Goal: Check status: Check status

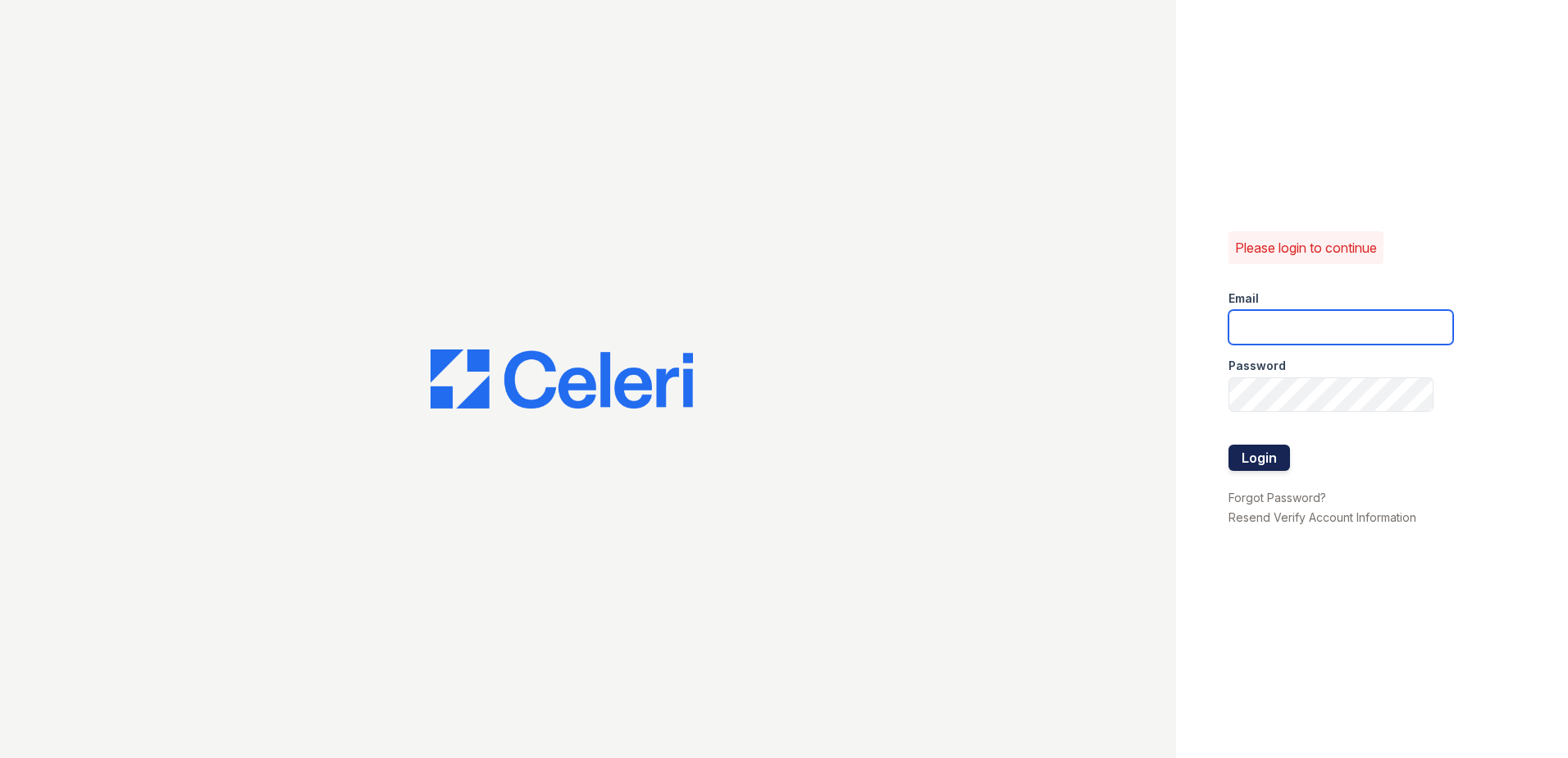
type input "[EMAIL_ADDRESS][DOMAIN_NAME]"
click at [1253, 454] on button "Login" at bounding box center [1259, 458] width 61 height 26
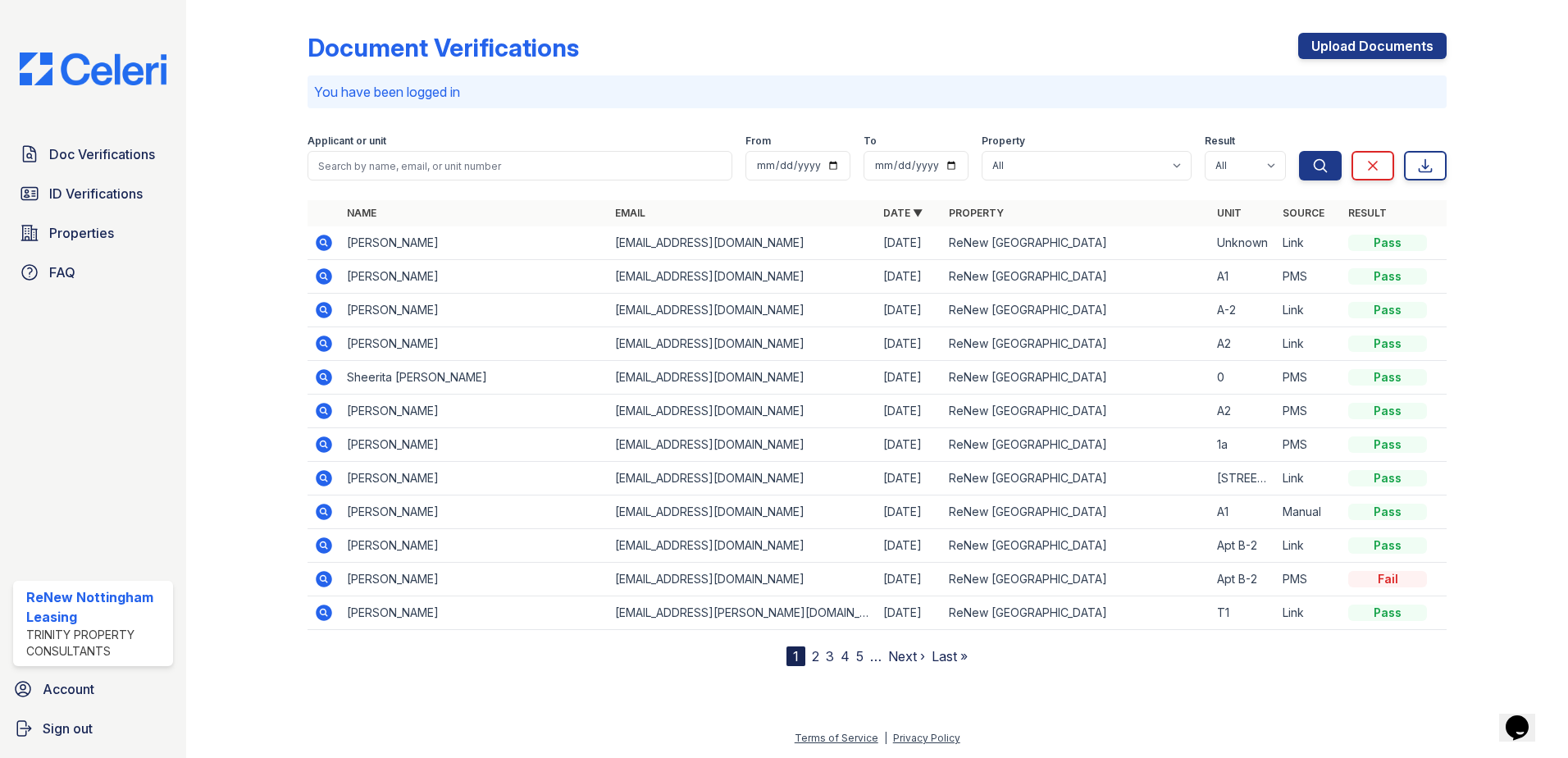
click at [366, 244] on td "Damon Lynch" at bounding box center [474, 243] width 268 height 33
click at [328, 246] on icon at bounding box center [324, 243] width 16 height 16
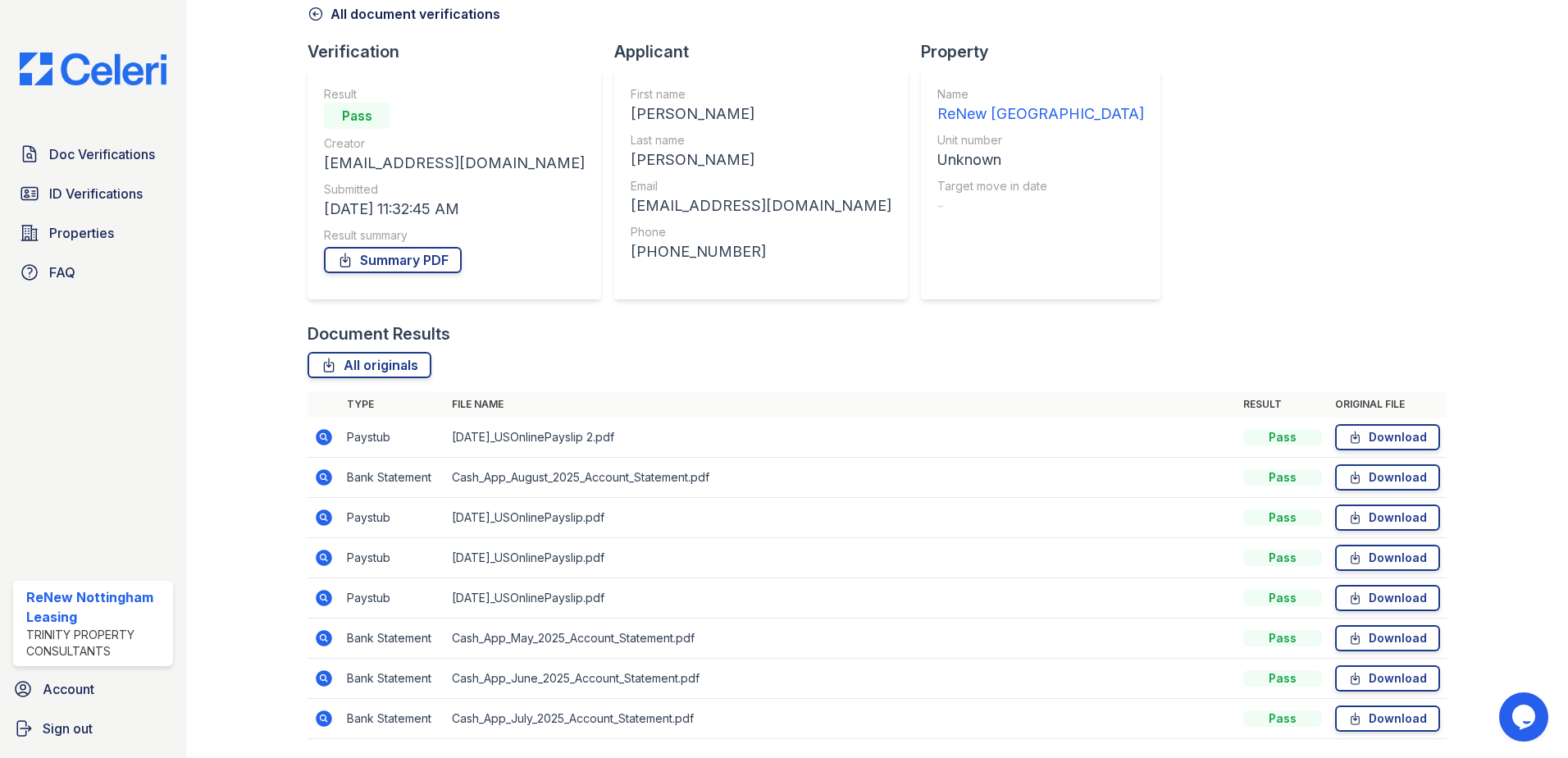
scroll to position [82, 0]
click at [328, 478] on icon at bounding box center [324, 476] width 16 height 16
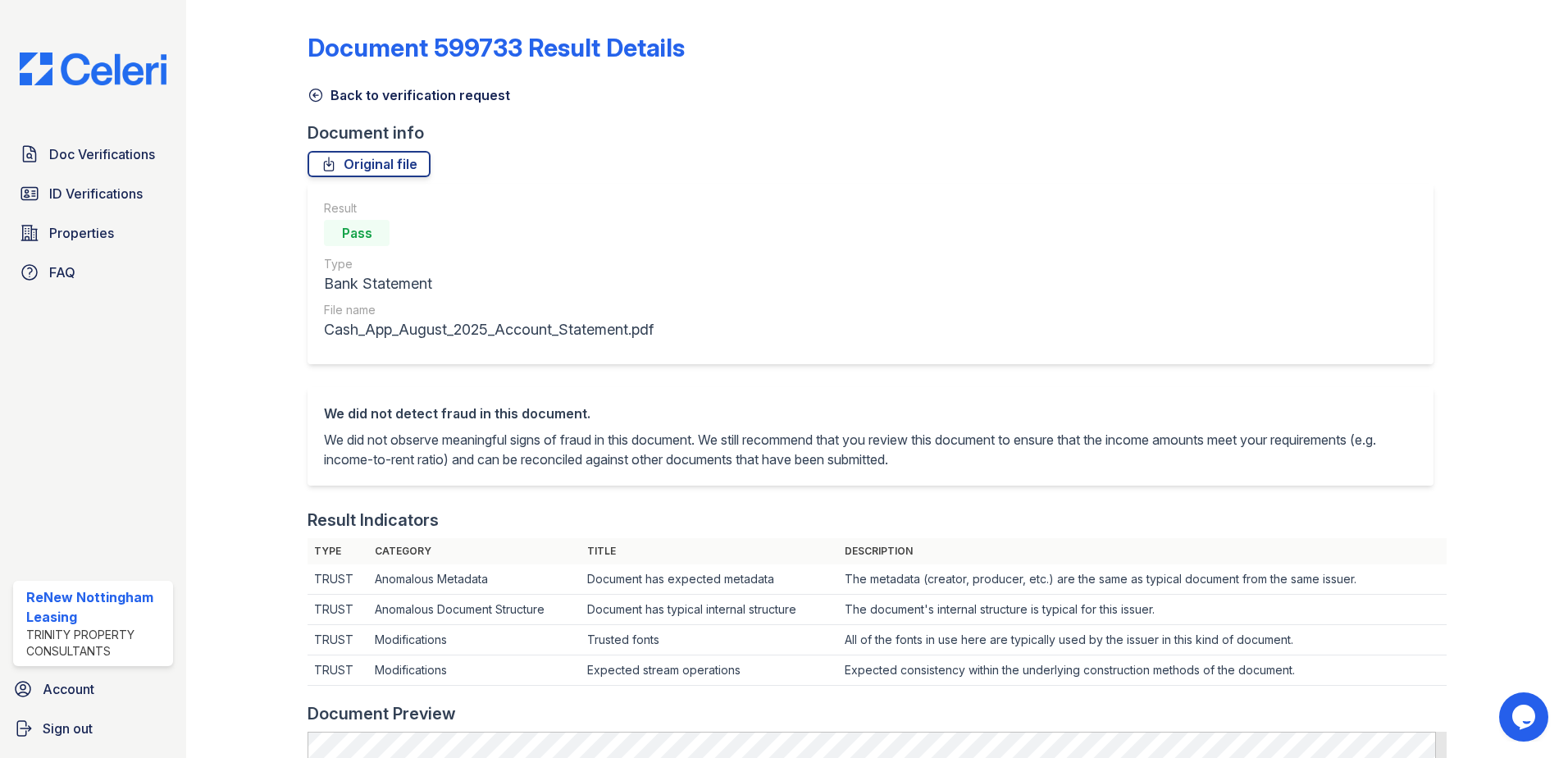
click at [321, 89] on icon at bounding box center [316, 95] width 16 height 16
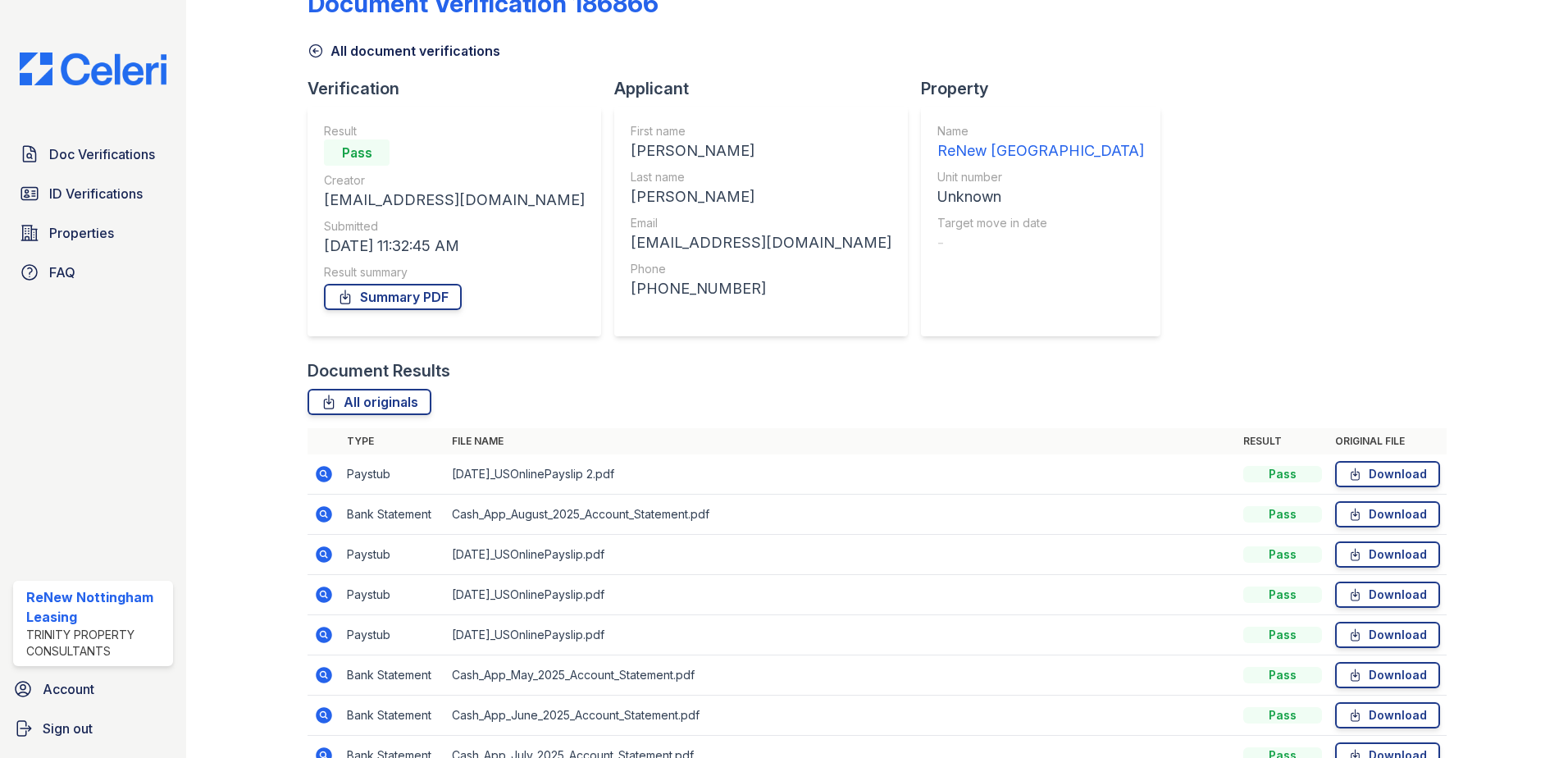
scroll to position [82, 0]
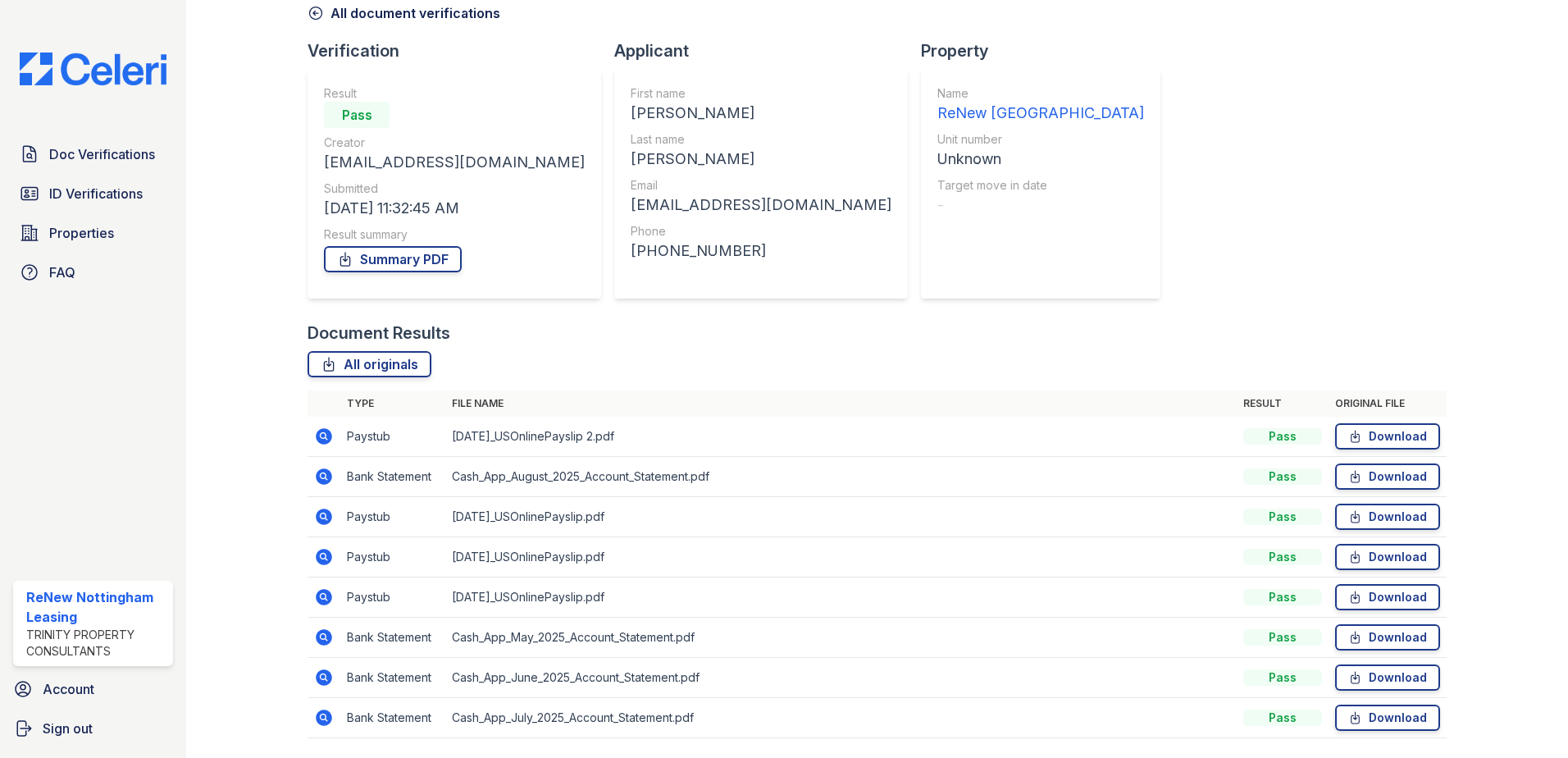
click at [326, 482] on icon at bounding box center [324, 476] width 16 height 16
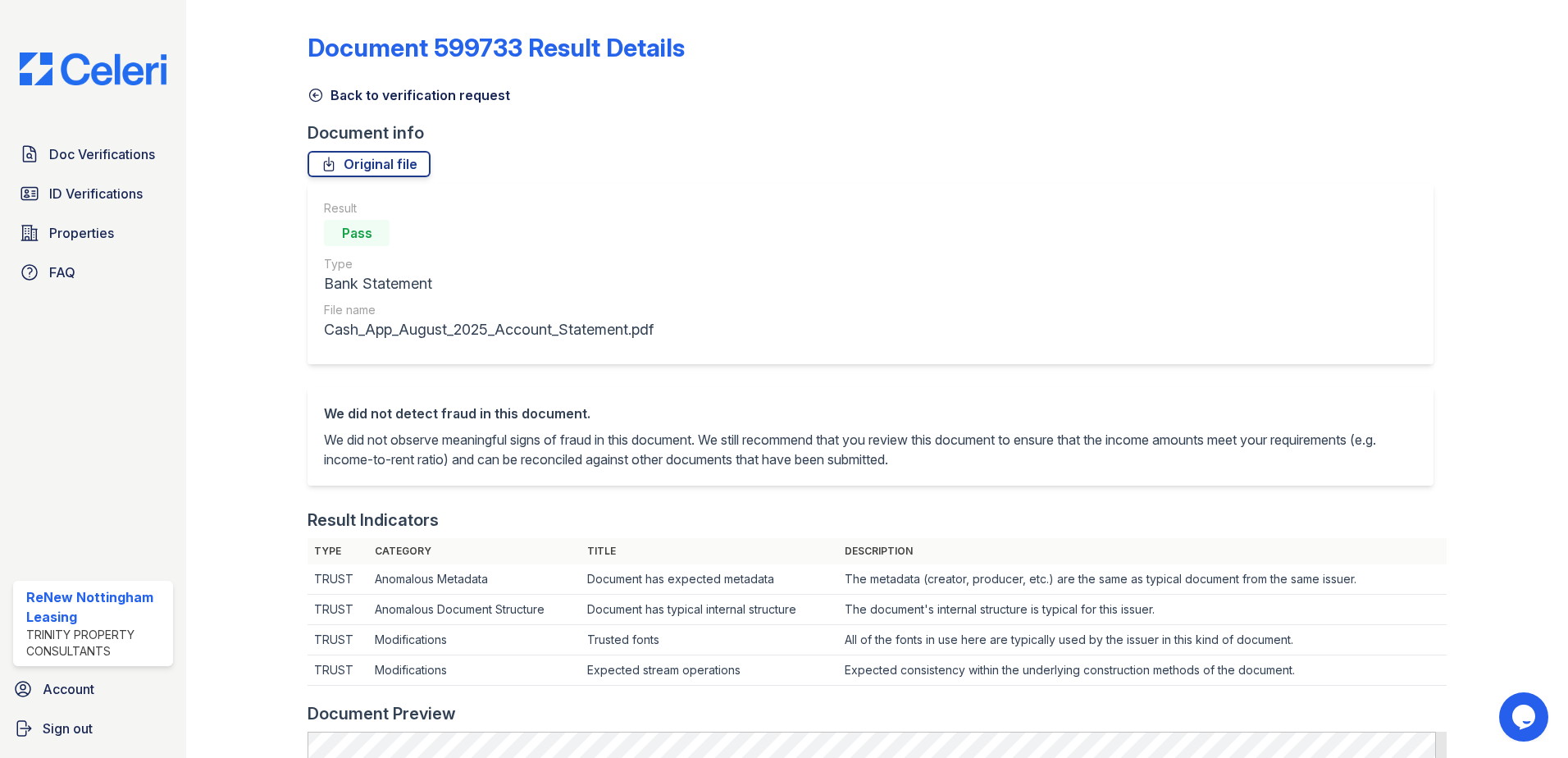
click at [311, 91] on icon at bounding box center [317, 96] width 13 height 13
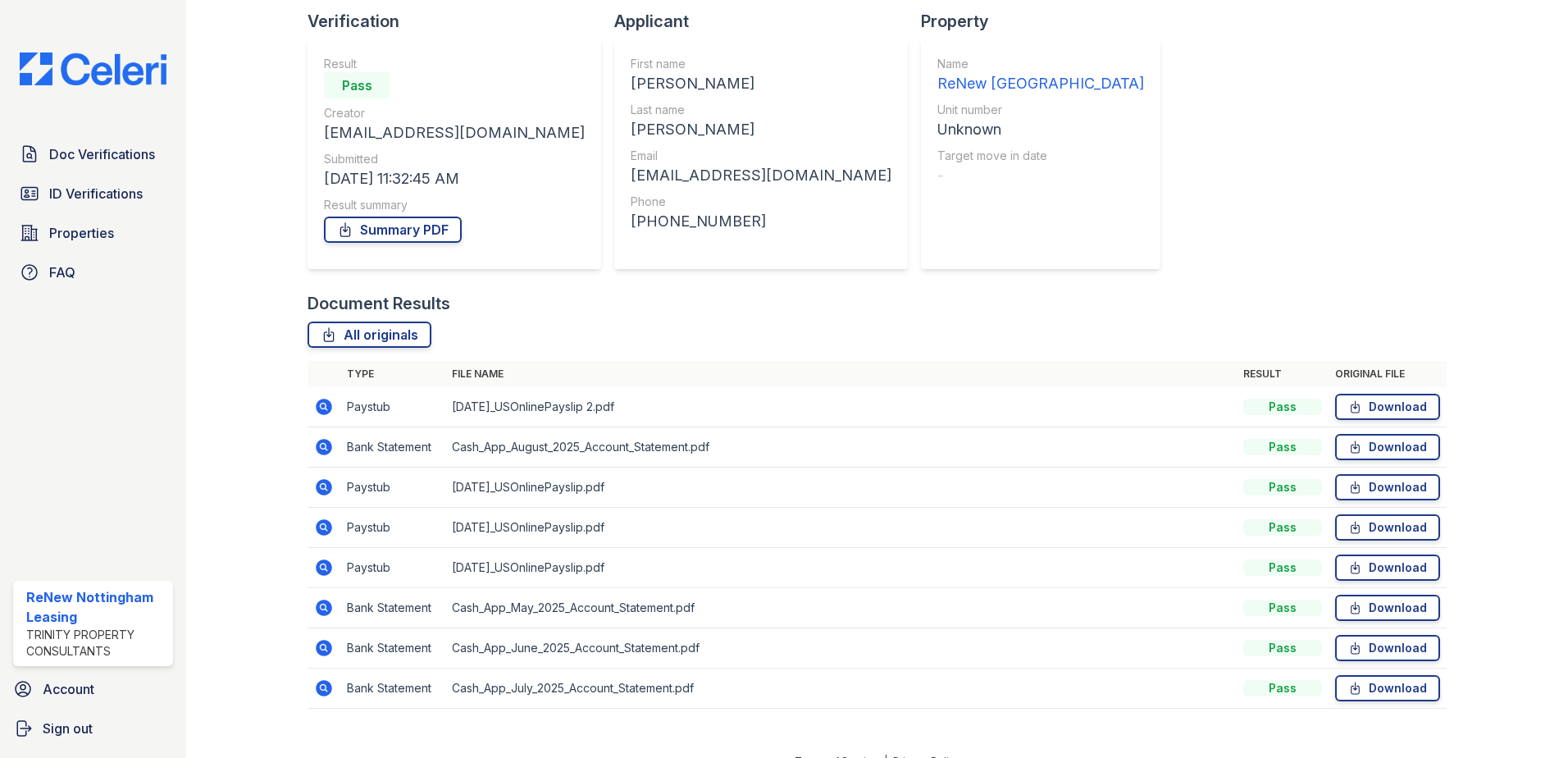
scroll to position [134, 0]
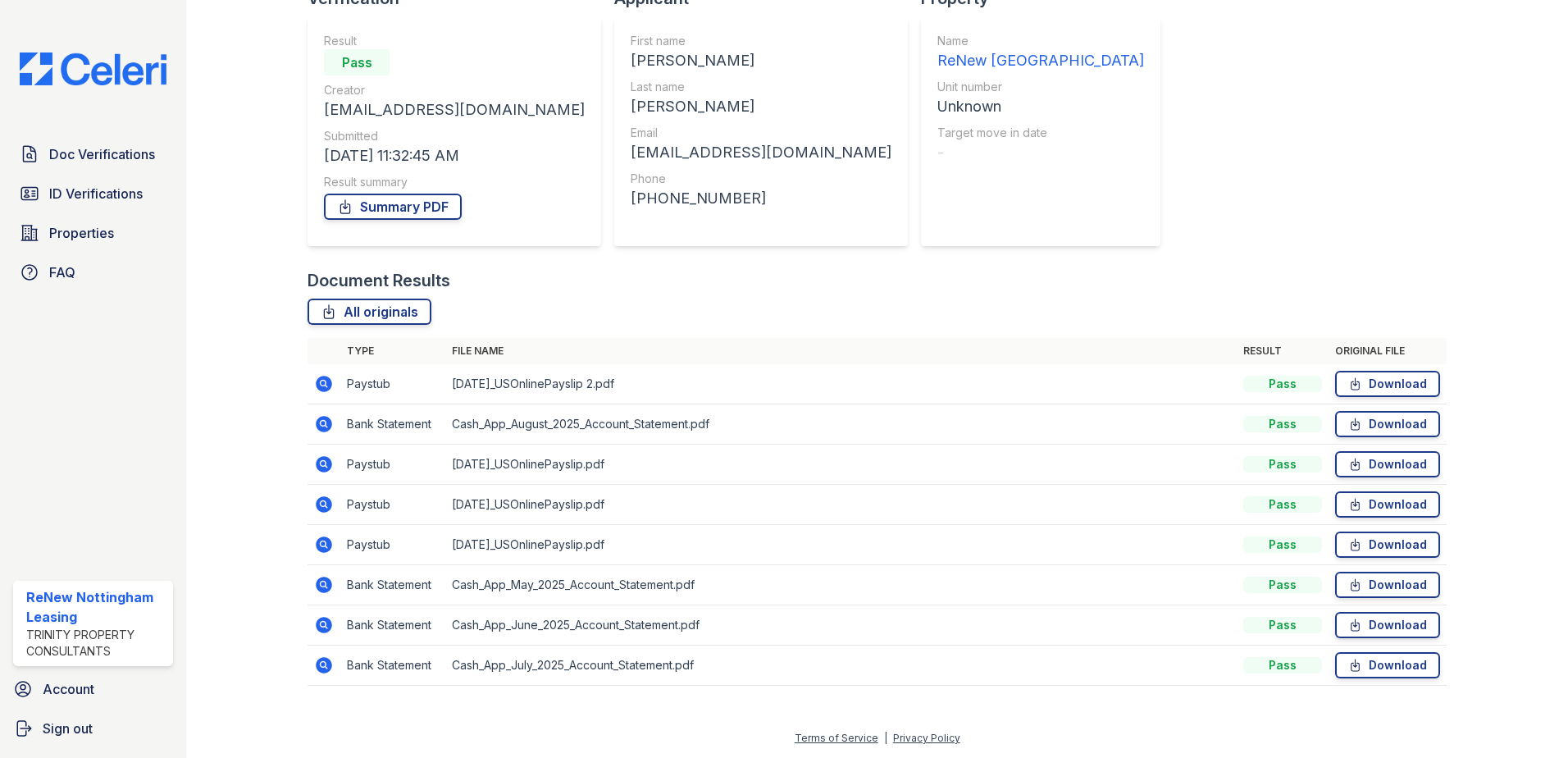
click at [328, 467] on icon at bounding box center [324, 464] width 16 height 16
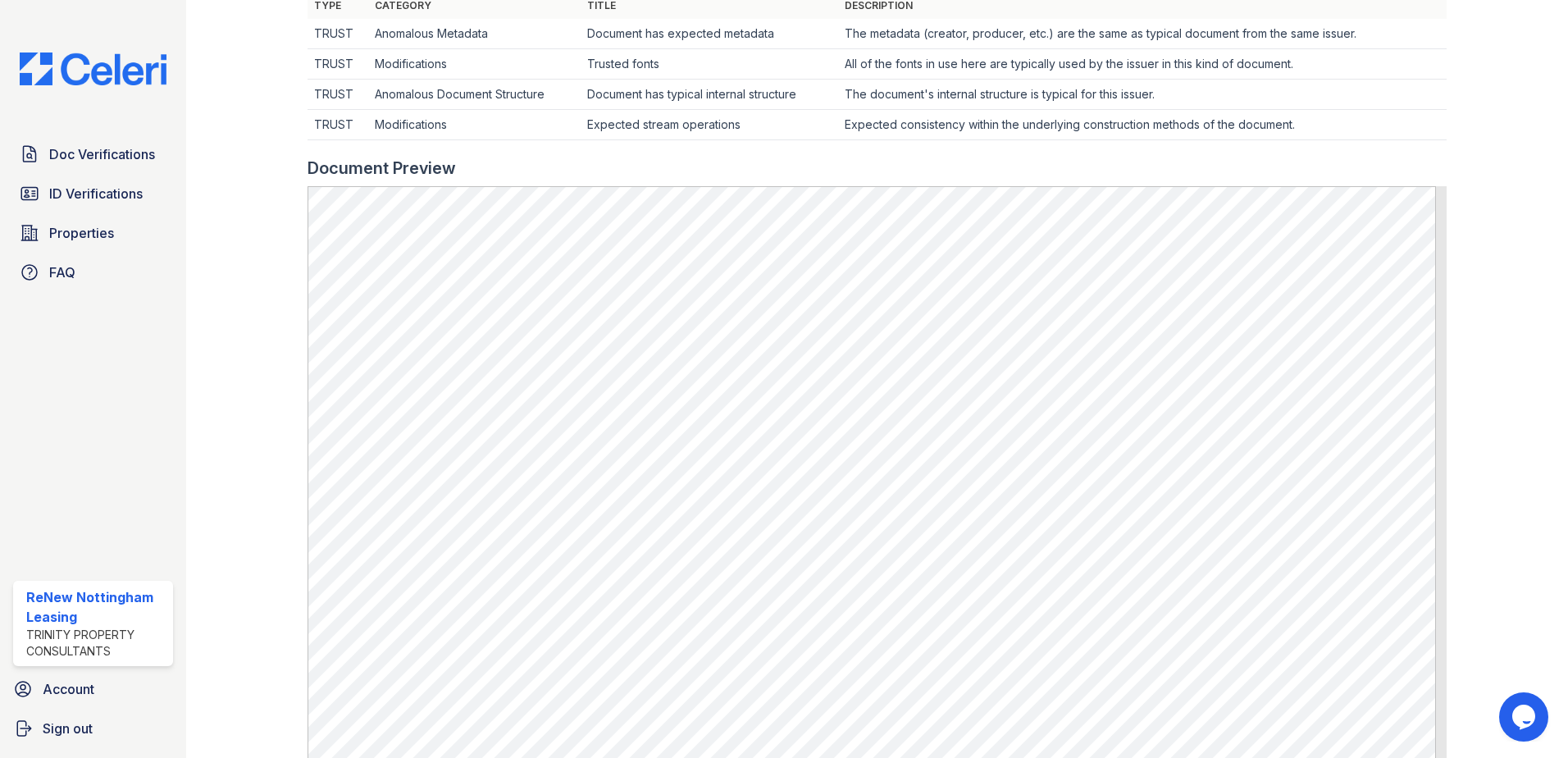
scroll to position [574, 0]
